Goal: Information Seeking & Learning: Learn about a topic

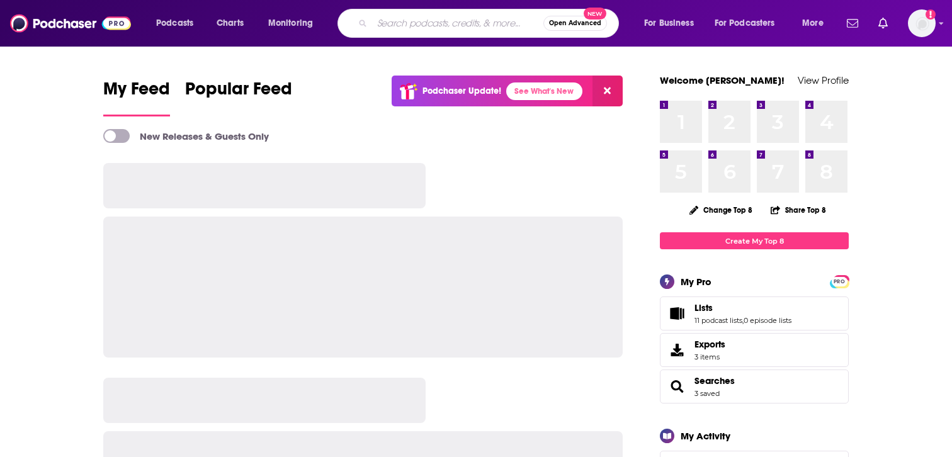
click at [389, 26] on input "Search podcasts, credits, & more..." at bounding box center [457, 23] width 171 height 20
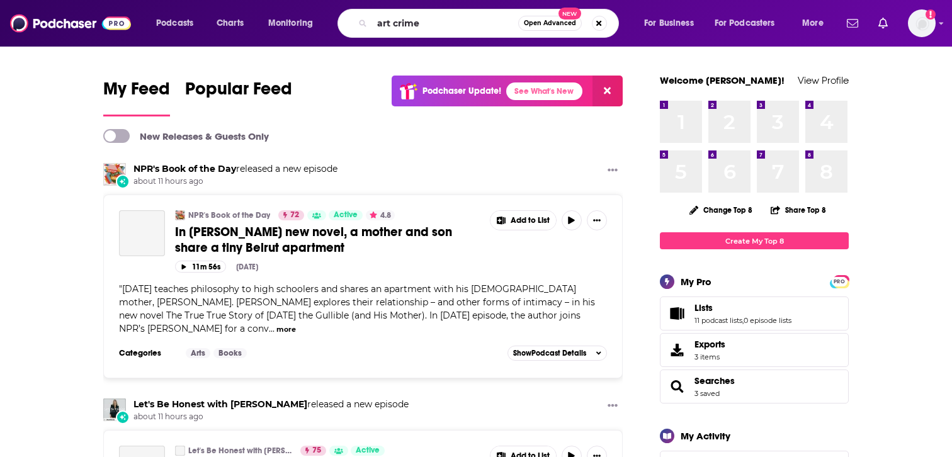
type input "art crime"
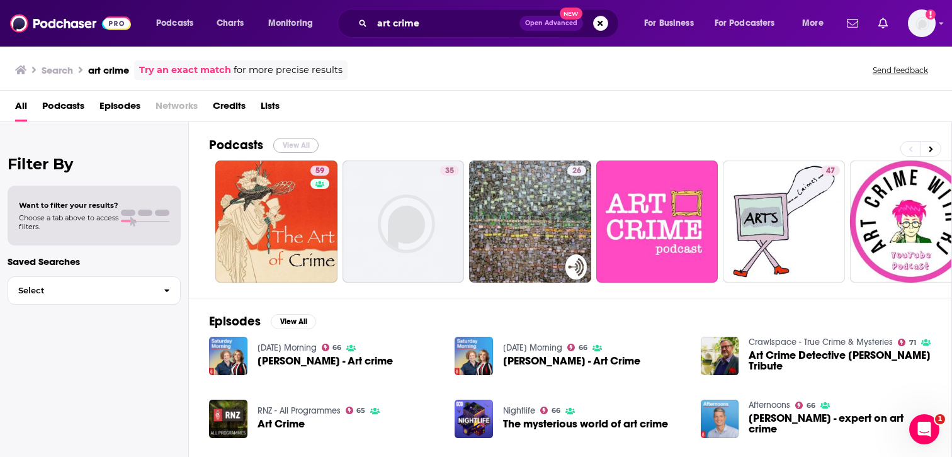
click at [289, 144] on button "View All" at bounding box center [295, 145] width 45 height 15
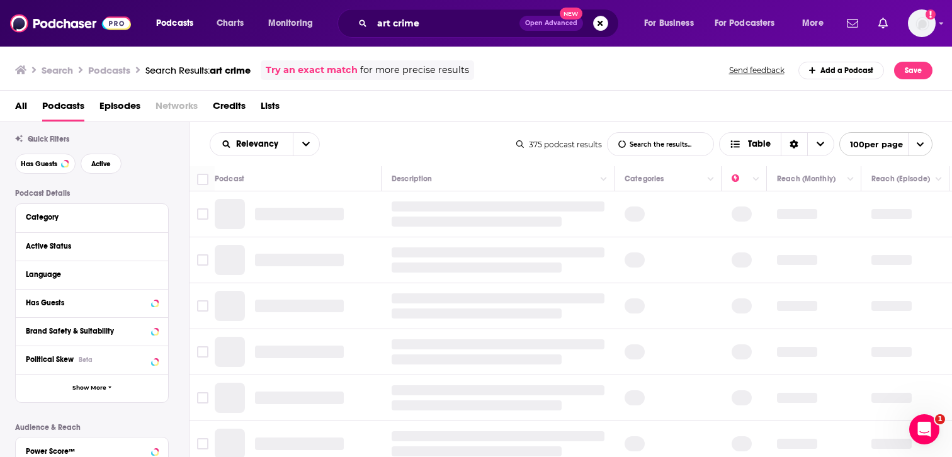
scroll to position [53, 0]
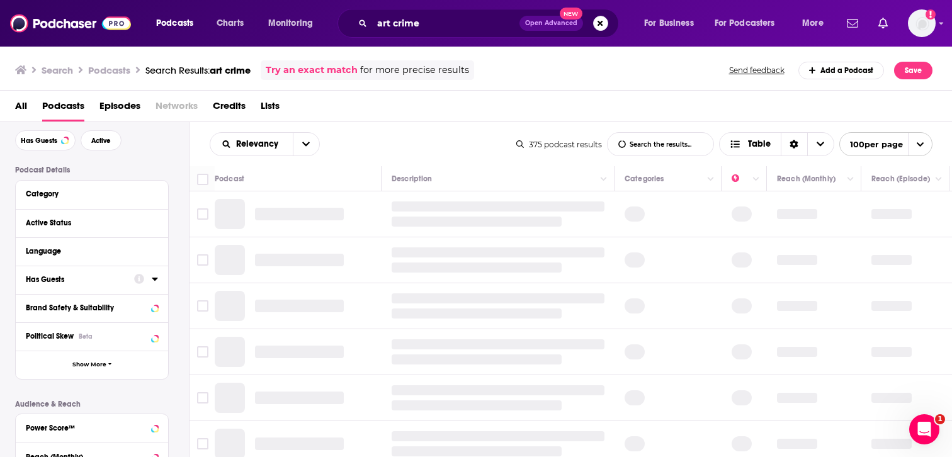
click at [73, 283] on div "Has Guests" at bounding box center [76, 279] width 100 height 9
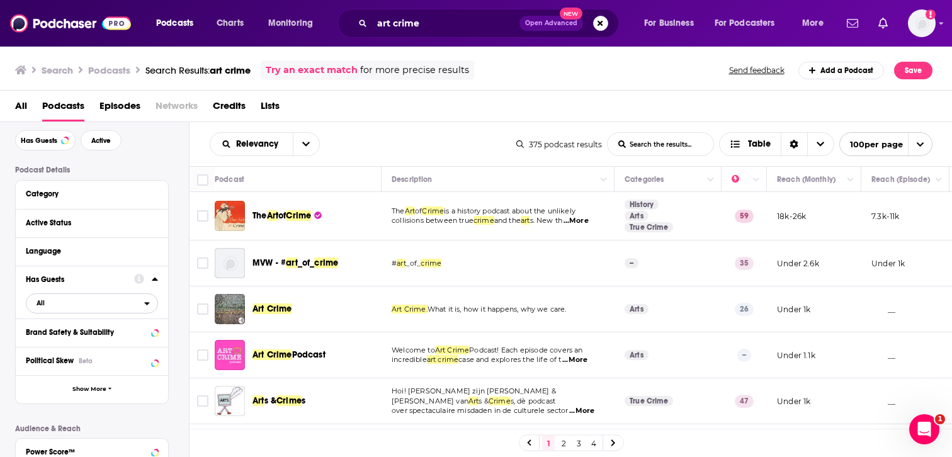
click at [122, 305] on span "All" at bounding box center [85, 303] width 118 height 16
click at [91, 346] on span "Has guests" at bounding box center [69, 344] width 75 height 7
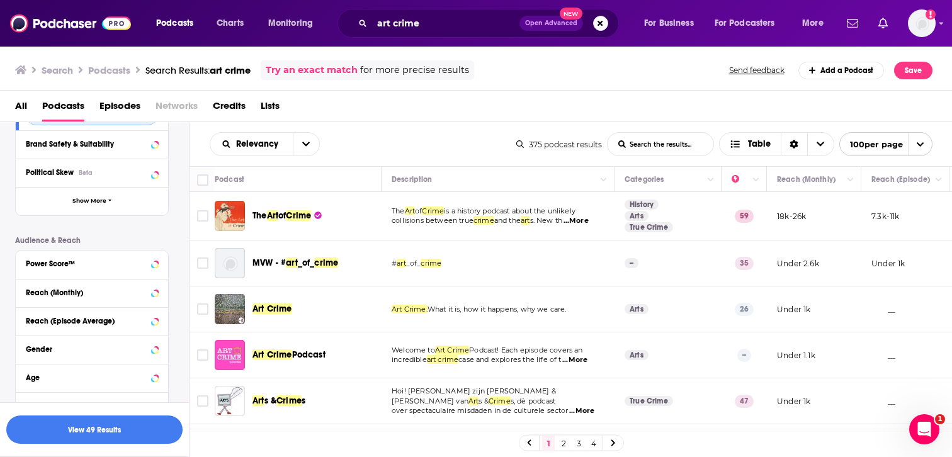
scroll to position [251, 0]
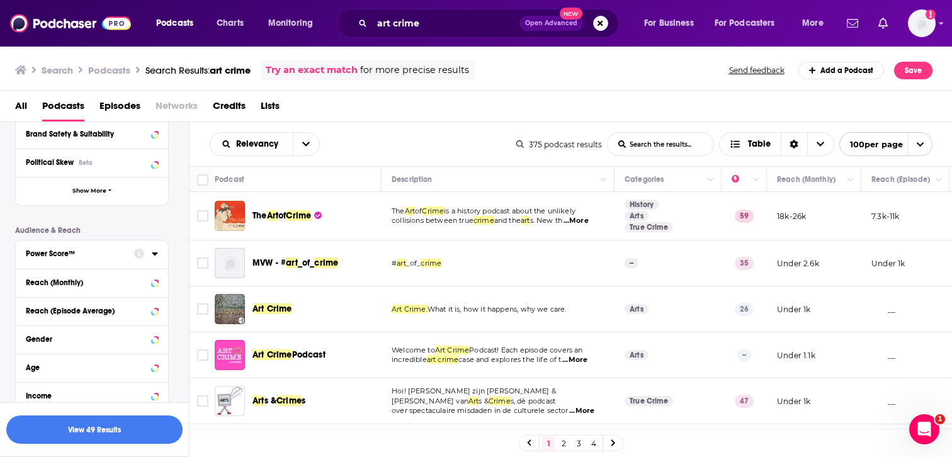
click at [103, 254] on div "Power Score™" at bounding box center [76, 253] width 100 height 9
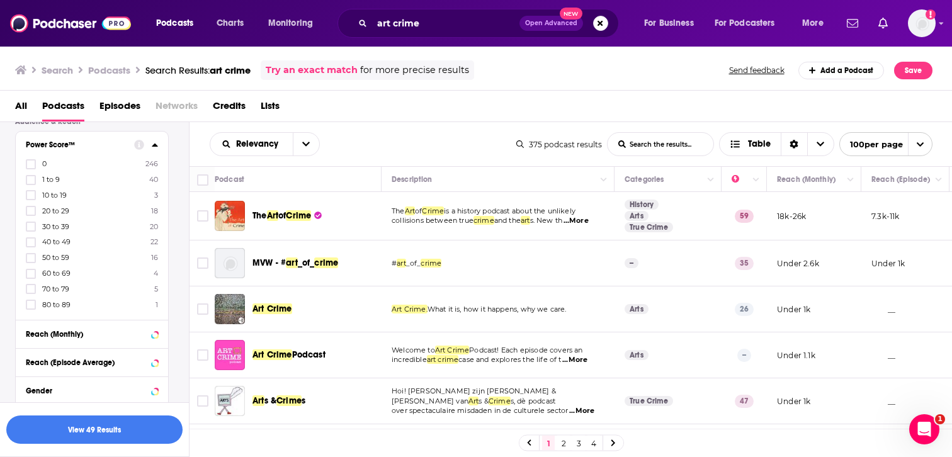
scroll to position [366, 0]
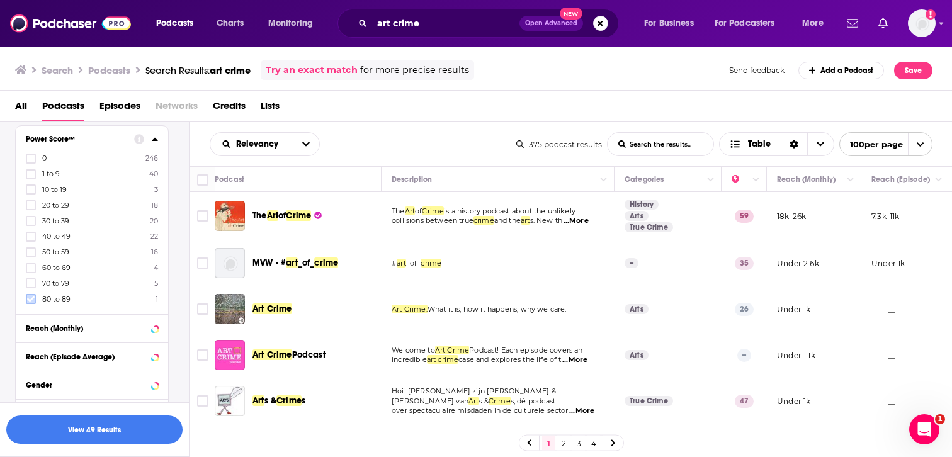
click at [32, 297] on icon at bounding box center [31, 300] width 8 height 6
